Goal: Task Accomplishment & Management: Manage account settings

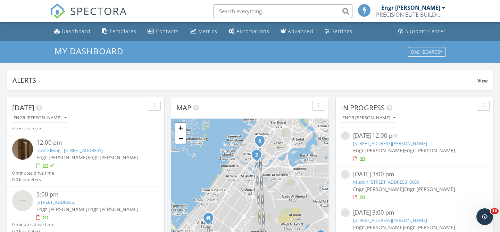
scroll to position [278, 0]
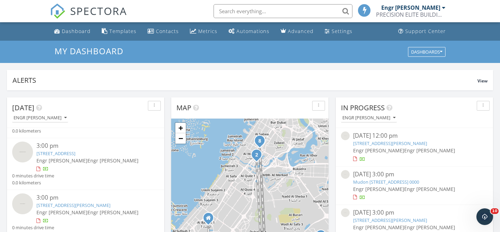
click at [247, 8] on input "text" at bounding box center [283, 11] width 139 height 14
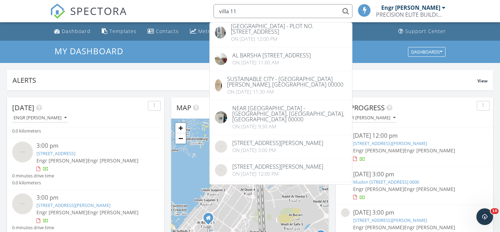
scroll to position [0, 0]
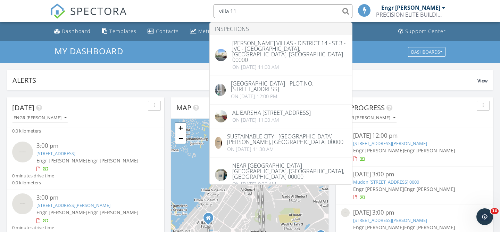
click at [234, 12] on input "villa 11" at bounding box center [283, 11] width 139 height 14
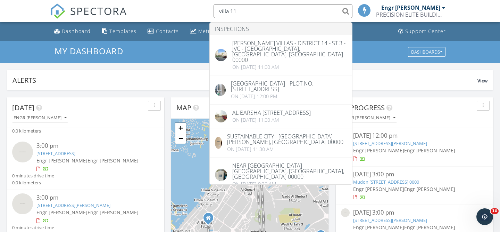
paste input "Hillcrest"
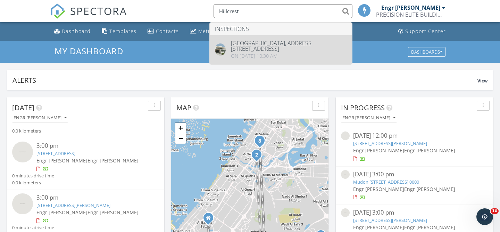
type input "Hillcrest"
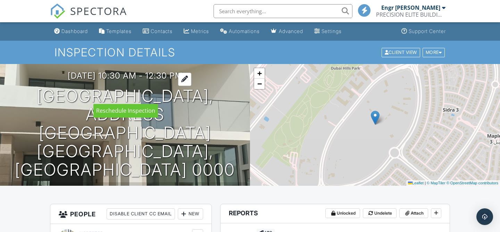
click at [191, 85] on div at bounding box center [184, 79] width 13 height 13
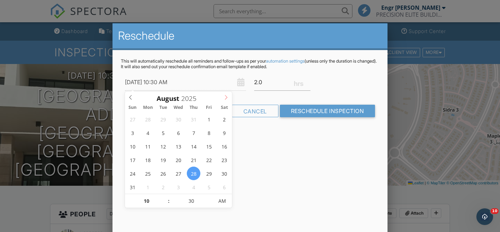
click at [228, 98] on icon at bounding box center [226, 97] width 5 height 5
type input "30/09/2025 10:30 AM"
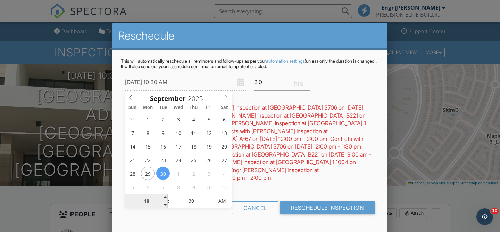
type input "12"
type input "30/09/2025 12:30 AM"
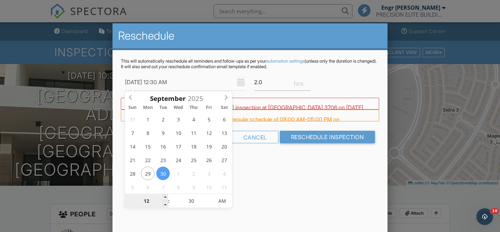
type input "03"
type input "30/09/2025 3:30 AM"
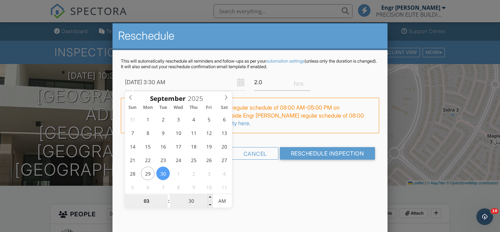
type input "03"
click at [187, 203] on input "30" at bounding box center [191, 201] width 43 height 14
type input "00"
type input "30/09/2025 3:00 AM"
type input "00"
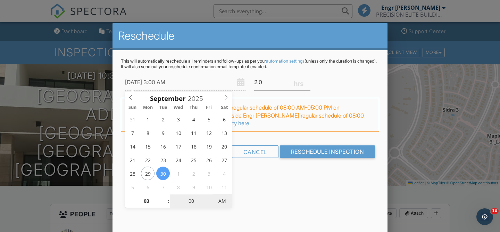
type input "30/09/2025 3:00 PM"
click at [220, 202] on span "AM" at bounding box center [222, 201] width 19 height 14
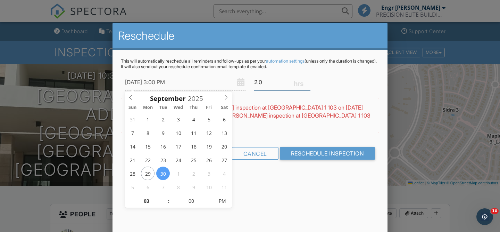
click at [264, 83] on input "2.0" at bounding box center [282, 82] width 56 height 17
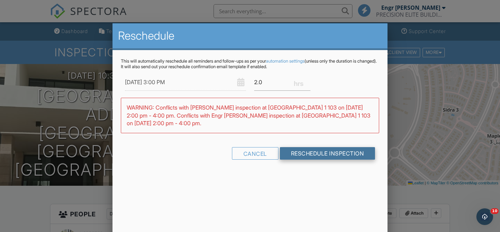
click at [314, 152] on input "Reschedule Inspection" at bounding box center [327, 153] width 95 height 13
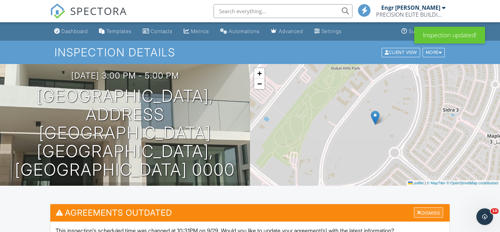
click at [425, 216] on div "Dismiss" at bounding box center [428, 212] width 29 height 11
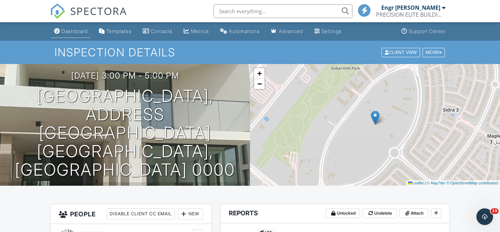
click at [75, 33] on div "Dashboard" at bounding box center [74, 31] width 26 height 6
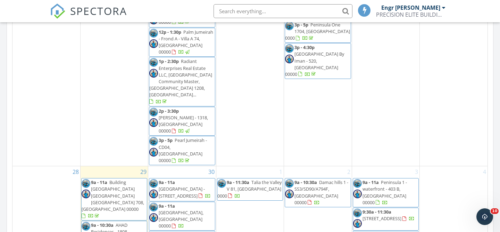
scroll to position [642, 0]
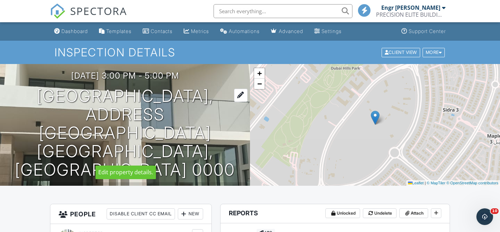
click at [34, 114] on h1 "Dubai hills, Address Hillcrest, Villa 11 Dubai, Dubai 0000" at bounding box center [125, 133] width 228 height 92
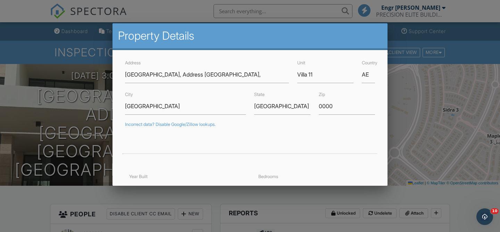
click at [49, 101] on div at bounding box center [250, 110] width 500 height 290
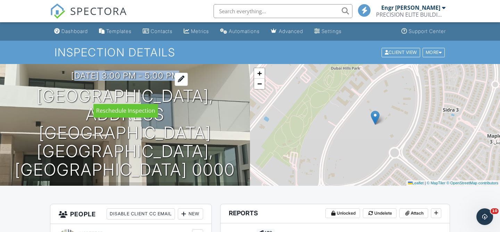
drag, startPoint x: 55, startPoint y: 93, endPoint x: 189, endPoint y: 93, distance: 134.0
click at [189, 93] on div "30/09/2025 3:00 pm - 5:00 pm Dubai hills, Address Hillcrest, Villa 11 Dubai, Du…" at bounding box center [125, 125] width 250 height 108
copy h3 "30/09/2025 3:00 pm - 5:00 pm"
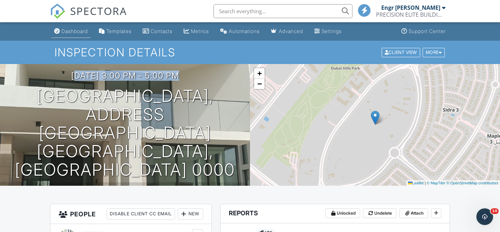
click at [75, 31] on div "Dashboard" at bounding box center [74, 31] width 26 height 6
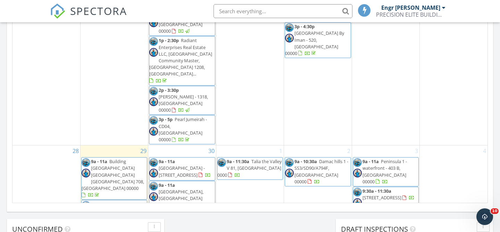
scroll to position [621, 0]
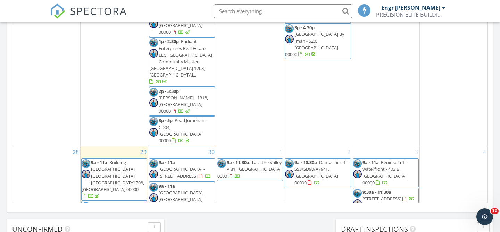
click at [235, 7] on input "text" at bounding box center [283, 11] width 139 height 14
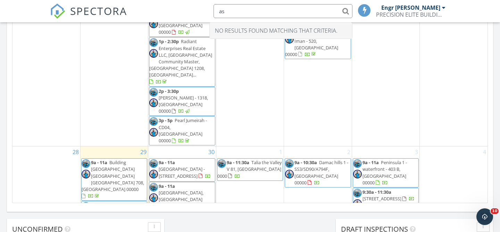
type input "a"
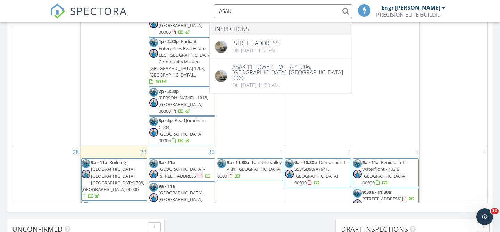
type input "ASAK"
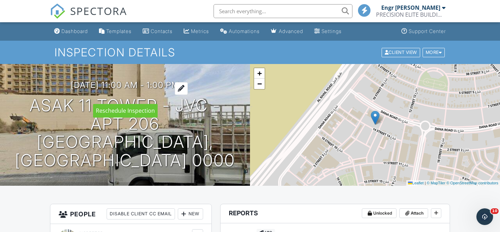
click at [188, 95] on div at bounding box center [181, 88] width 13 height 13
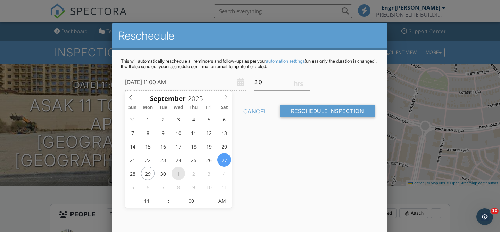
type input "[DATE] 11:00 AM"
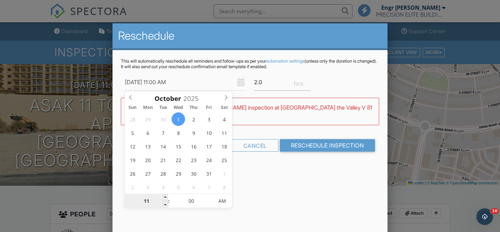
type input "12"
type input "[DATE] 12:00 AM"
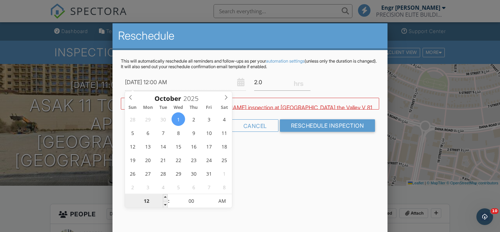
type input "09"
type input "[DATE] 9:00 AM"
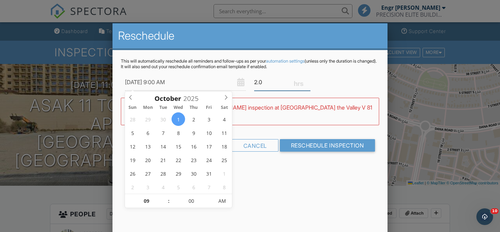
click at [262, 80] on input "2.0" at bounding box center [282, 82] width 56 height 17
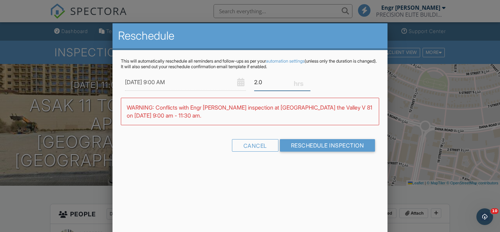
click at [262, 80] on input "2.0" at bounding box center [282, 82] width 56 height 17
type input "2"
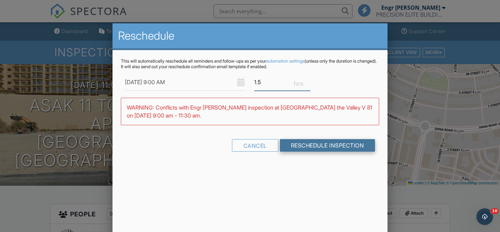
type input "1.5"
click at [304, 147] on input "Reschedule Inspection" at bounding box center [327, 145] width 95 height 13
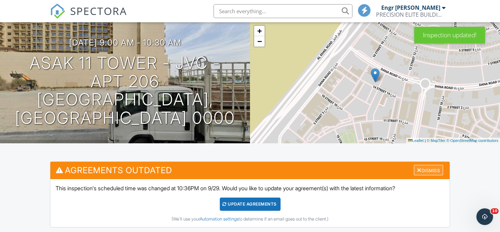
click at [422, 169] on div "Dismiss" at bounding box center [428, 170] width 29 height 11
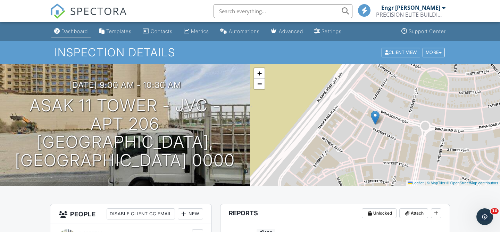
click at [74, 32] on div "Dashboard" at bounding box center [74, 31] width 26 height 6
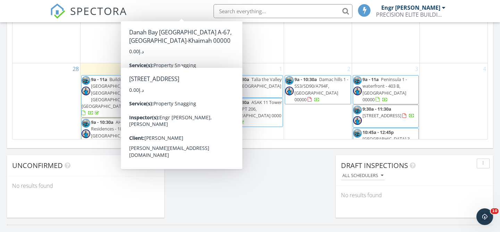
scroll to position [642, 0]
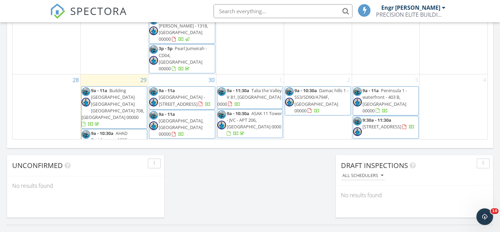
scroll to position [629, 0]
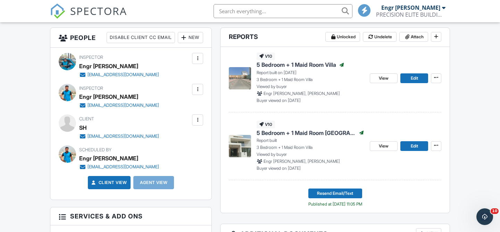
click at [114, 183] on link "Client View" at bounding box center [108, 182] width 37 height 7
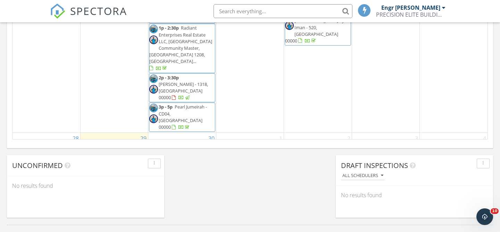
scroll to position [572, 0]
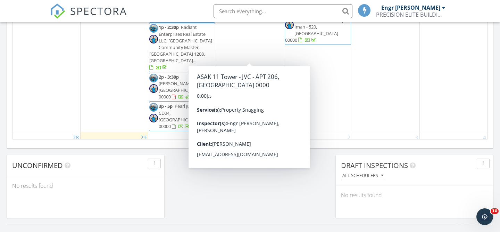
click at [246, 168] on span "ASAK 11 Tower - JVC - APT 206, Dubai 0000" at bounding box center [254, 177] width 55 height 19
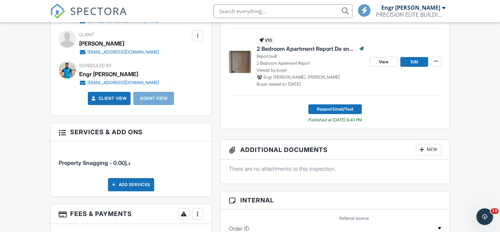
scroll to position [259, 0]
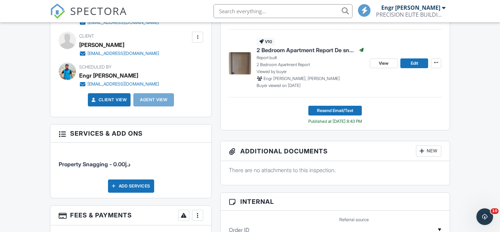
click at [110, 100] on link "Client View" at bounding box center [108, 99] width 37 height 7
